Goal: Task Accomplishment & Management: Complete application form

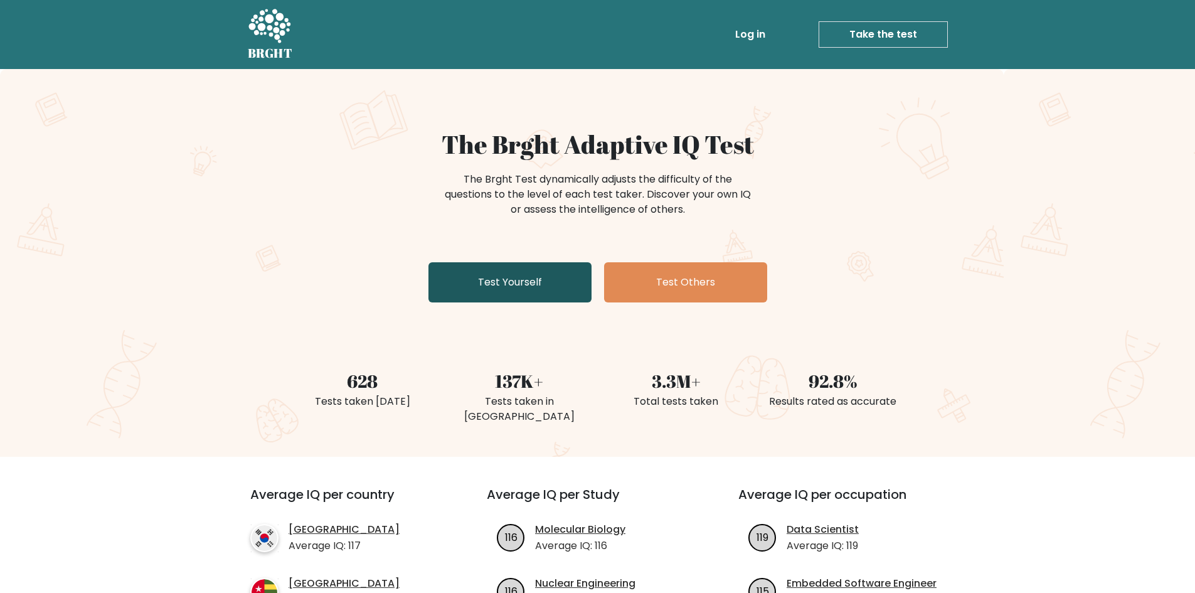
click at [495, 285] on link "Test Yourself" at bounding box center [510, 282] width 163 height 40
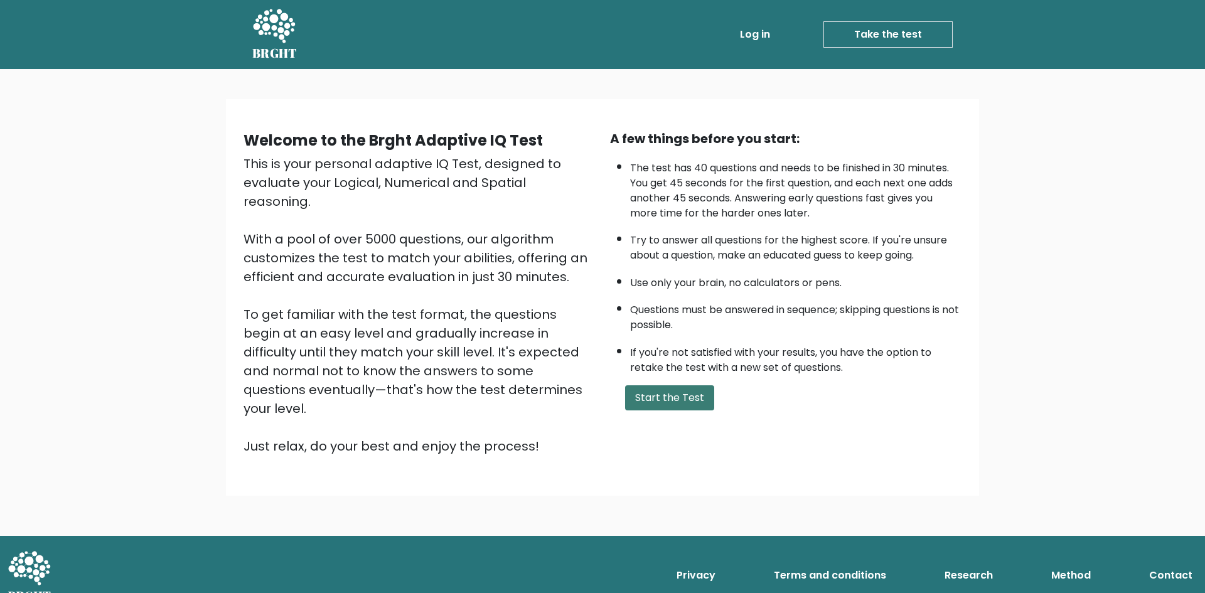
click at [671, 393] on button "Start the Test" at bounding box center [669, 397] width 89 height 25
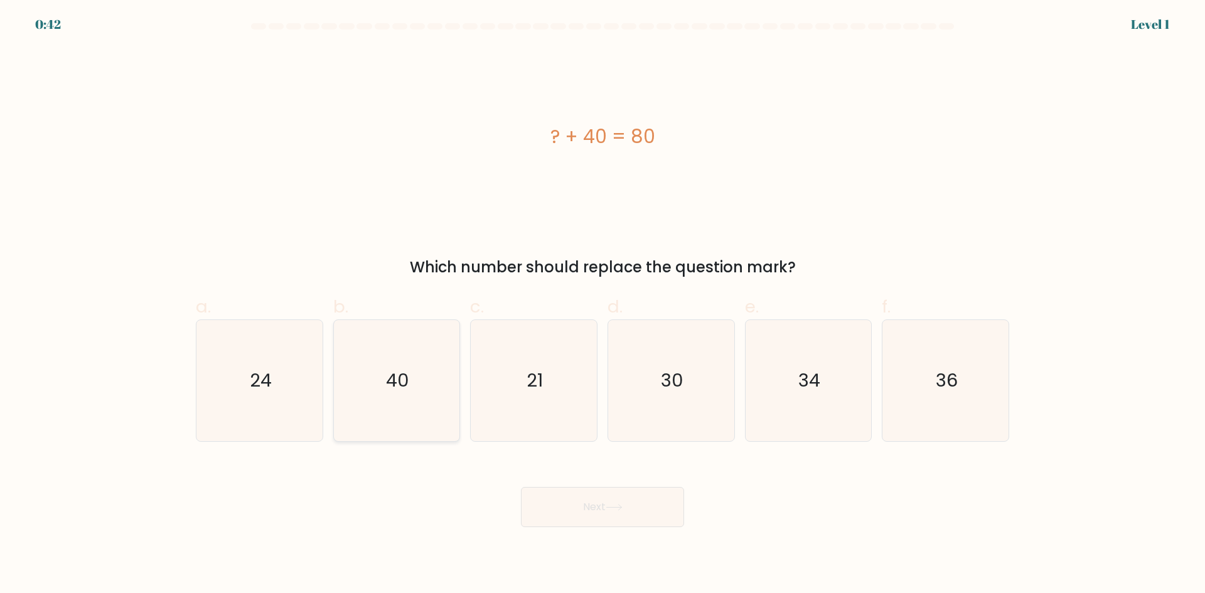
click at [400, 354] on icon "40" at bounding box center [396, 380] width 121 height 121
click at [602, 305] on input "b. 40" at bounding box center [602, 301] width 1 height 8
radio input "true"
click at [400, 354] on icon "40" at bounding box center [396, 381] width 120 height 120
click at [602, 305] on input "b. 40" at bounding box center [602, 301] width 1 height 8
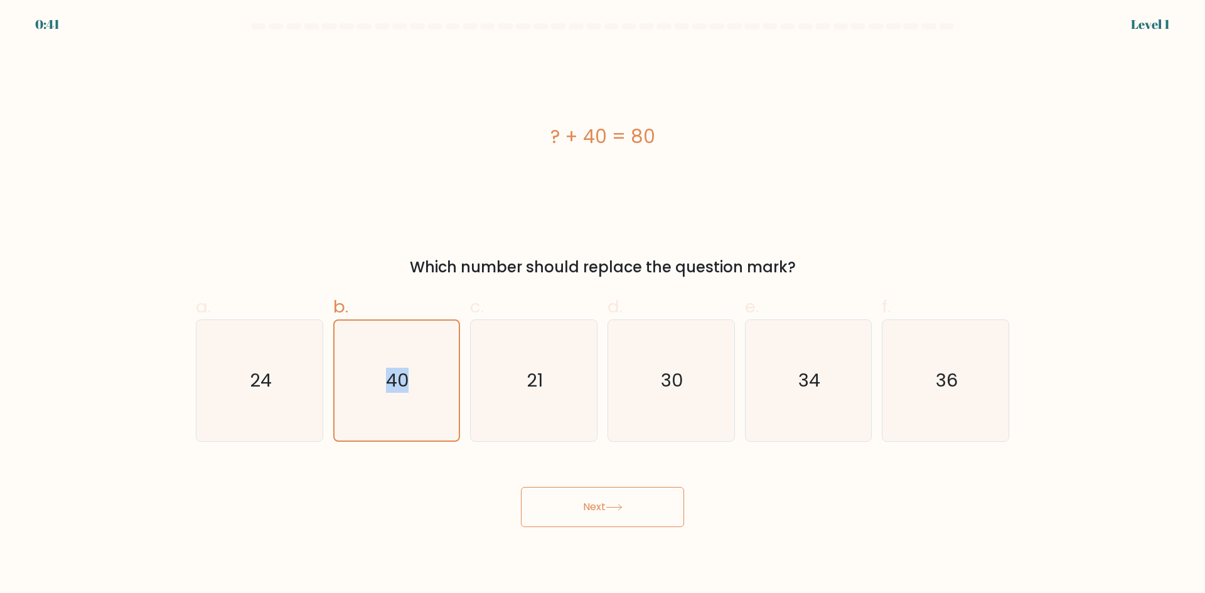
click at [562, 499] on button "Next" at bounding box center [602, 507] width 163 height 40
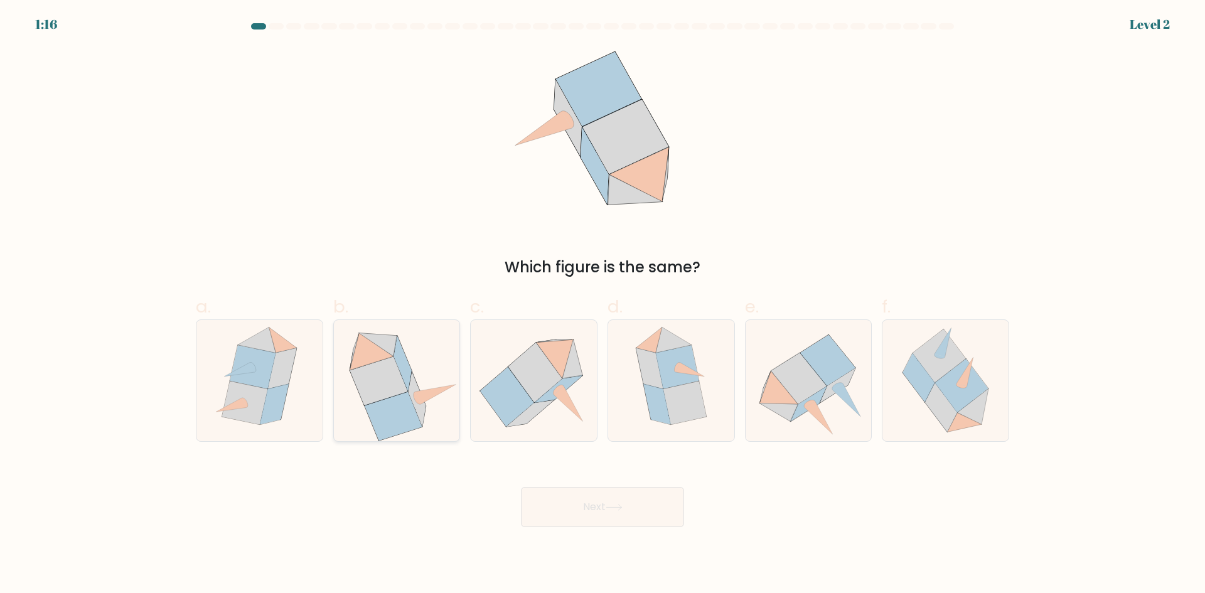
click at [390, 395] on icon at bounding box center [379, 380] width 58 height 48
click at [602, 305] on input "b." at bounding box center [602, 301] width 1 height 8
radio input "true"
click at [614, 491] on button "Next" at bounding box center [602, 507] width 163 height 40
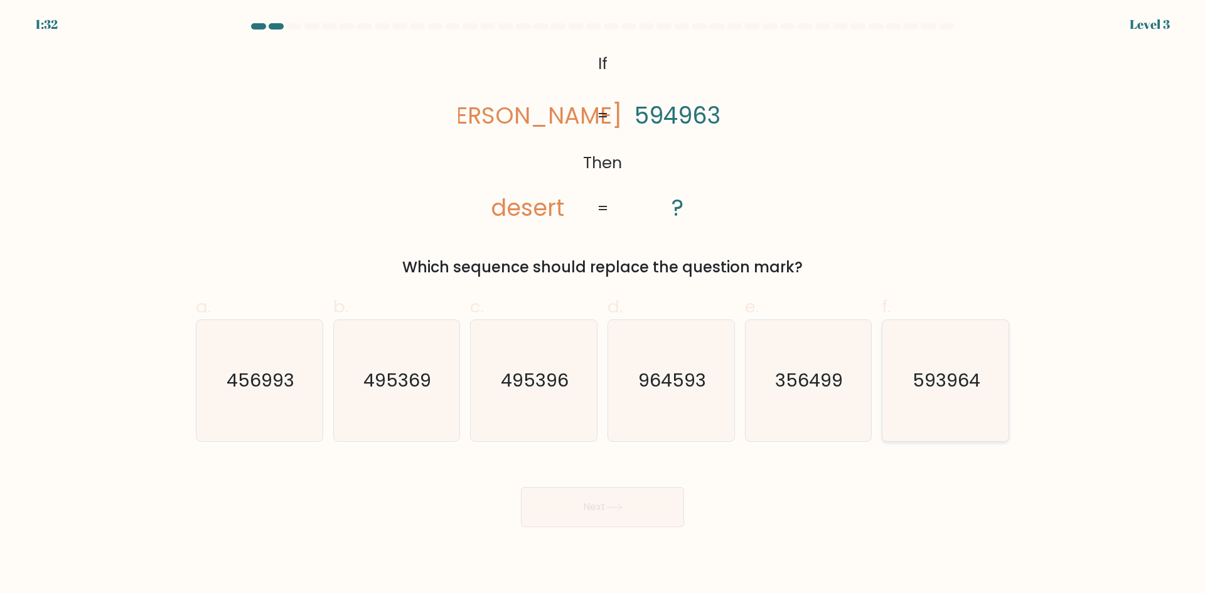
click at [951, 390] on text "593964" at bounding box center [947, 380] width 68 height 25
click at [603, 305] on input "f. 593964" at bounding box center [602, 301] width 1 height 8
radio input "true"
click at [644, 503] on button "Next" at bounding box center [602, 507] width 163 height 40
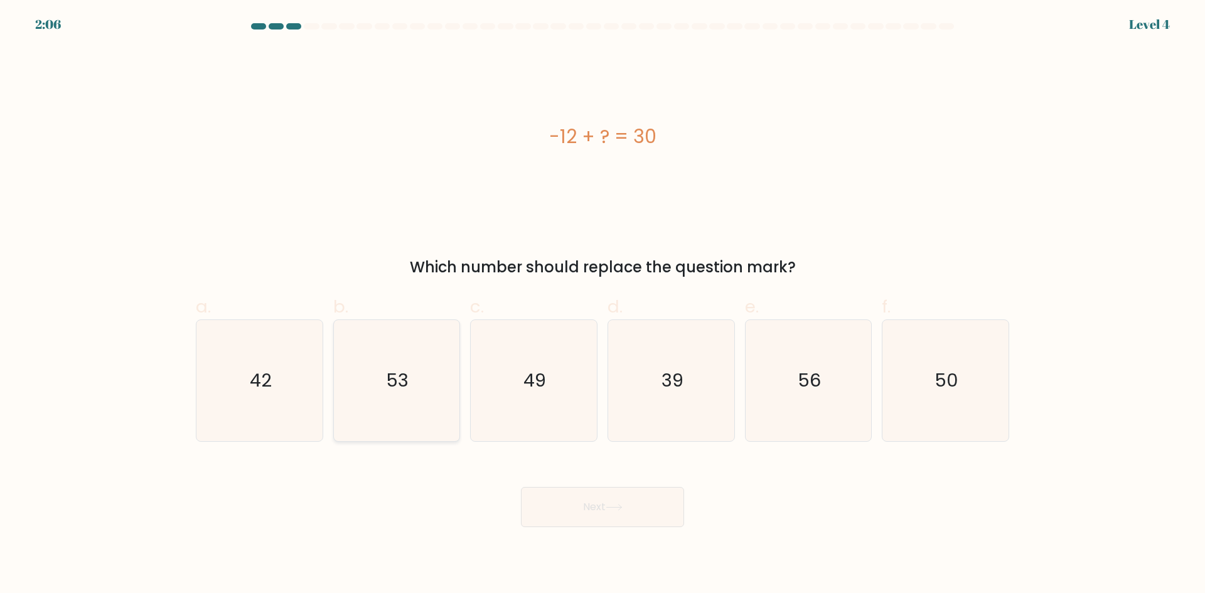
click at [410, 419] on icon "53" at bounding box center [396, 380] width 121 height 121
click at [602, 305] on input "b. 53" at bounding box center [602, 301] width 1 height 8
radio input "true"
click at [585, 508] on button "Next" at bounding box center [602, 507] width 163 height 40
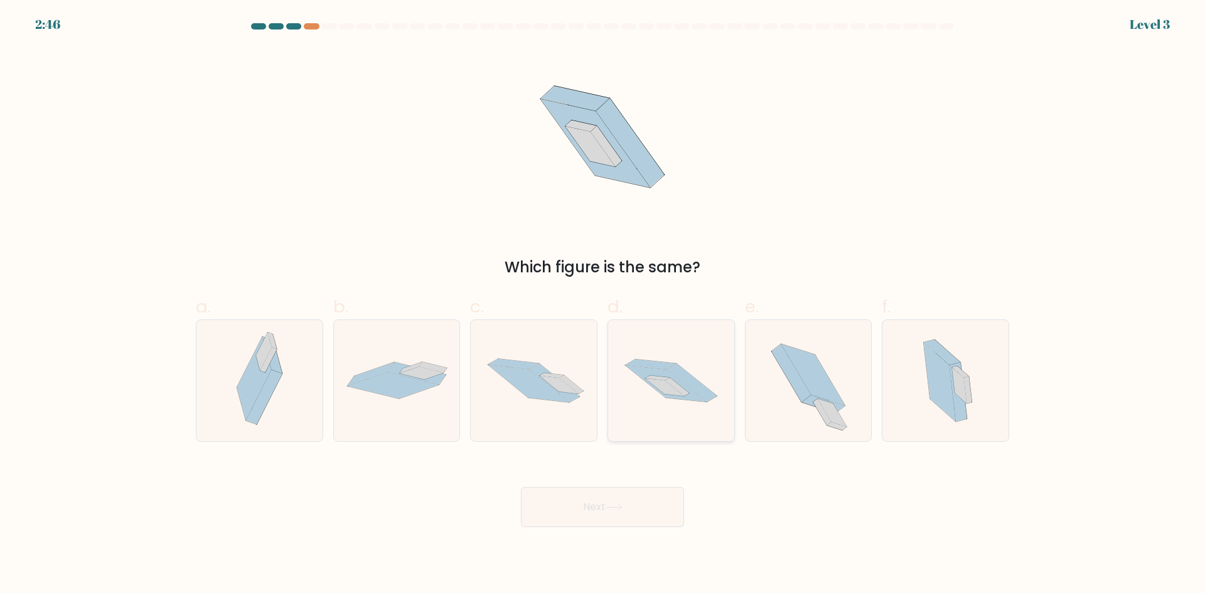
click at [662, 391] on icon at bounding box center [664, 387] width 39 height 18
click at [603, 305] on input "d." at bounding box center [602, 301] width 1 height 8
radio input "true"
click at [605, 498] on button "Next" at bounding box center [602, 507] width 163 height 40
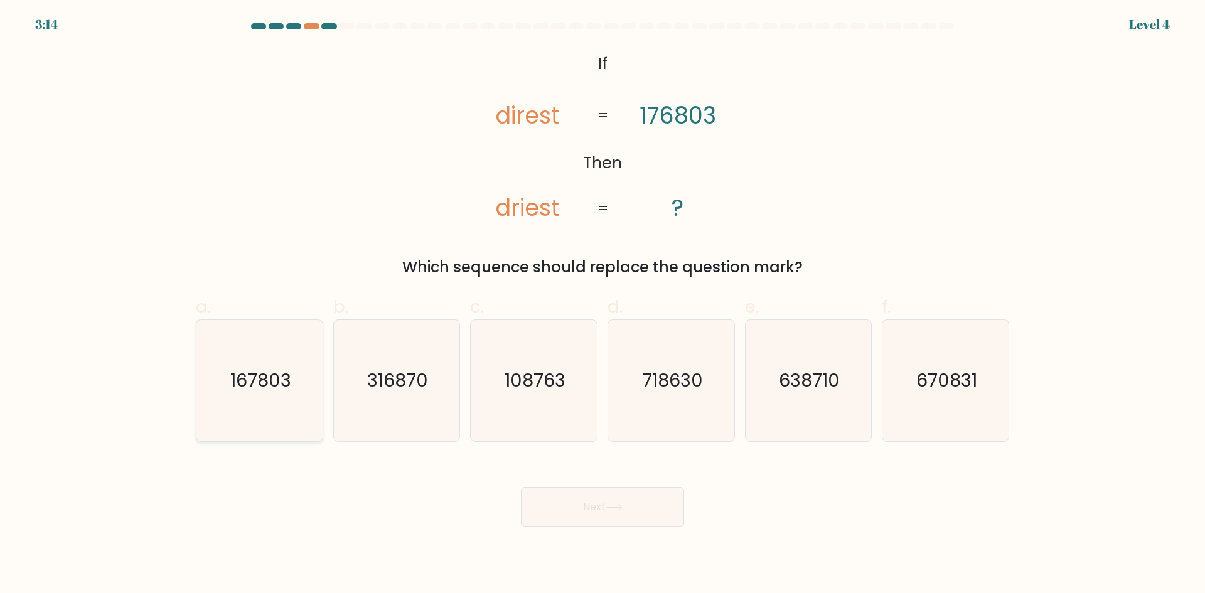
click at [275, 417] on icon "167803" at bounding box center [259, 380] width 121 height 121
click at [602, 305] on input "a. 167803" at bounding box center [602, 301] width 1 height 8
radio input "true"
click at [576, 503] on button "Next" at bounding box center [602, 507] width 163 height 40
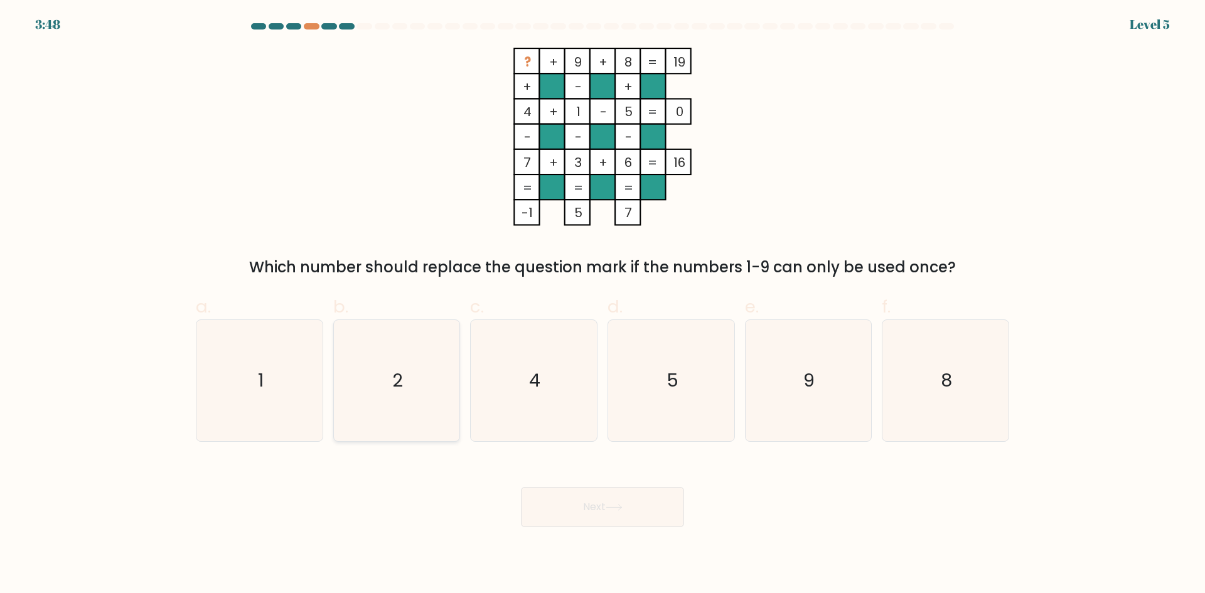
click at [427, 397] on icon "2" at bounding box center [396, 380] width 121 height 121
click at [602, 305] on input "b. 2" at bounding box center [602, 301] width 1 height 8
radio input "true"
click at [576, 506] on button "Next" at bounding box center [602, 507] width 163 height 40
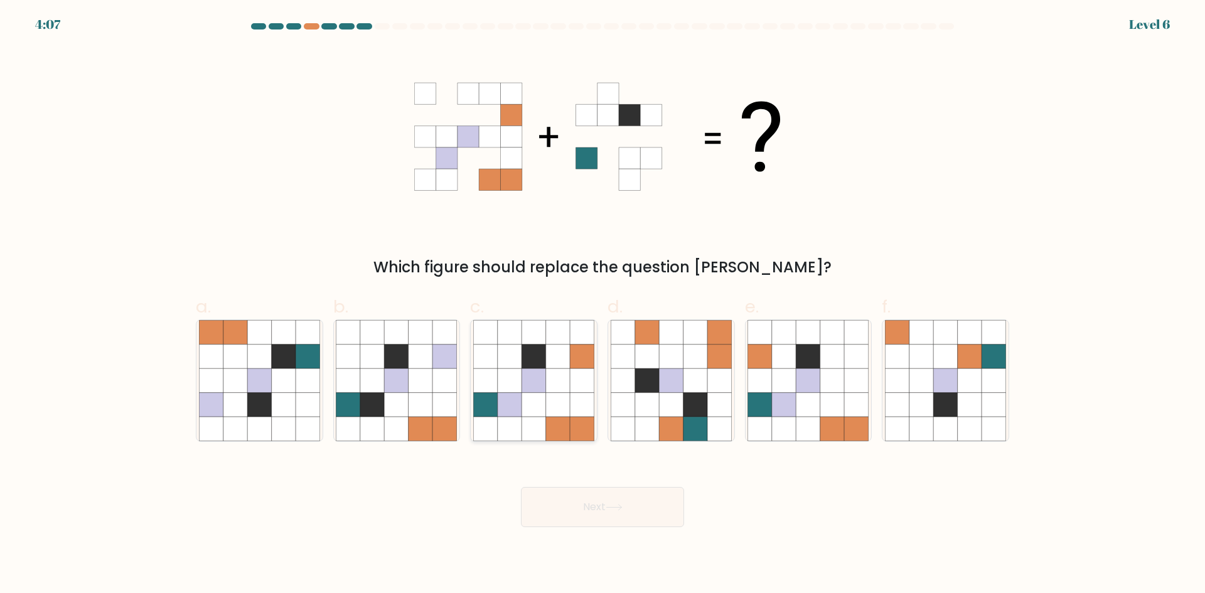
click at [550, 424] on icon at bounding box center [558, 429] width 24 height 24
click at [602, 305] on input "c." at bounding box center [602, 301] width 1 height 8
radio input "true"
click at [596, 507] on button "Next" at bounding box center [602, 507] width 163 height 40
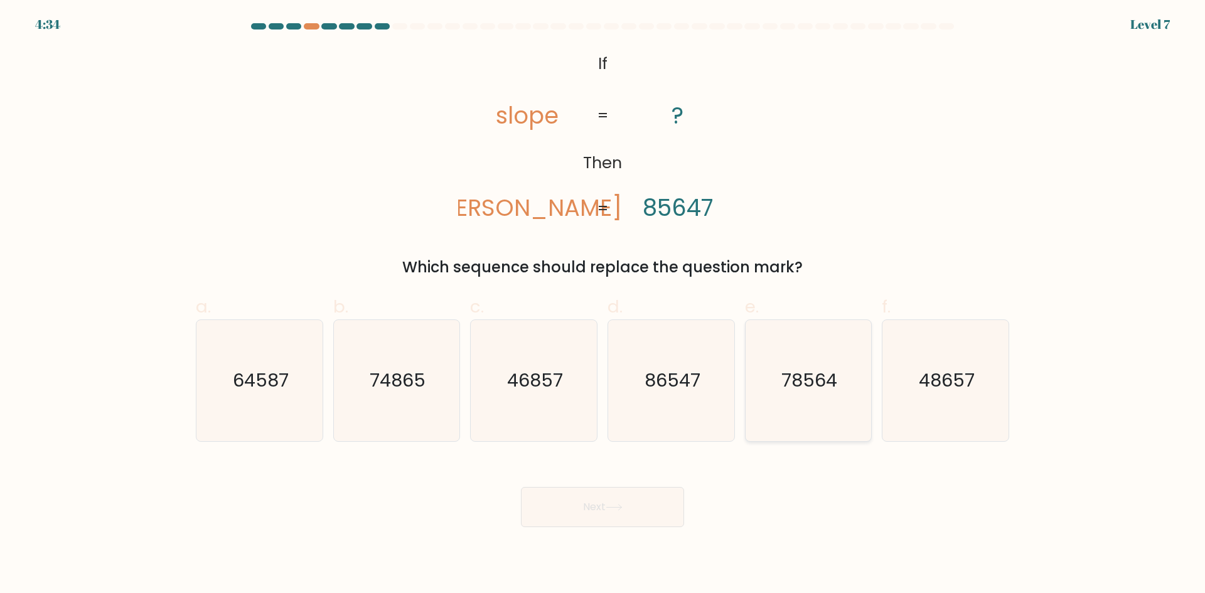
click at [821, 415] on icon "78564" at bounding box center [807, 380] width 121 height 121
click at [603, 305] on input "e. 78564" at bounding box center [602, 301] width 1 height 8
radio input "true"
click at [678, 479] on div "Next" at bounding box center [602, 492] width 828 height 70
click at [671, 492] on button "Next" at bounding box center [602, 507] width 163 height 40
